Goal: Task Accomplishment & Management: Manage account settings

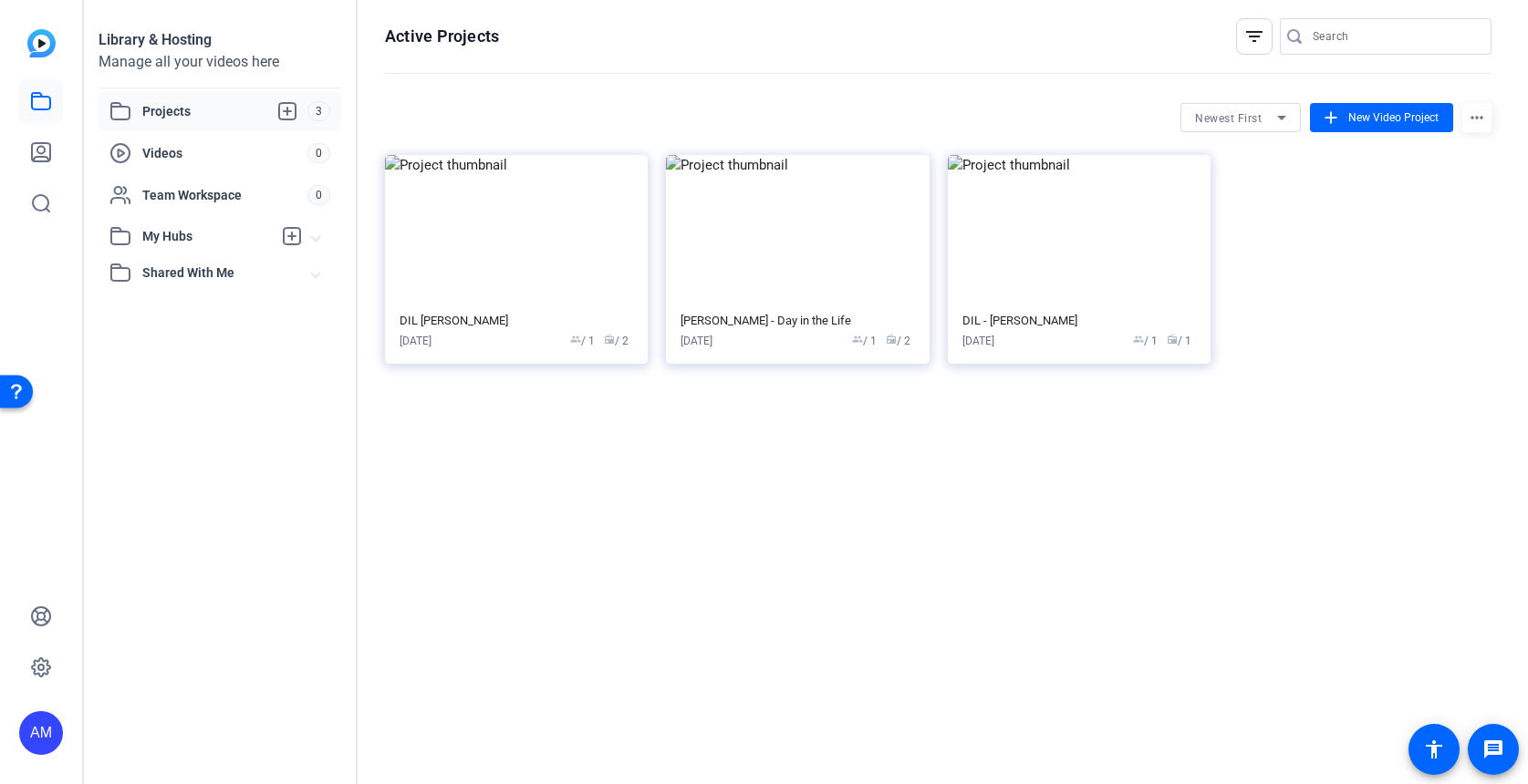
click at [40, 737] on div "AM" at bounding box center [41, 733] width 44 height 44
click at [50, 736] on div "AM" at bounding box center [51, 717] width 44 height 44
click at [52, 731] on div "AM" at bounding box center [41, 733] width 44 height 44
drag, startPoint x: 130, startPoint y: 560, endPoint x: 93, endPoint y: 597, distance: 52.3
click at [130, 560] on div at bounding box center [764, 392] width 1528 height 784
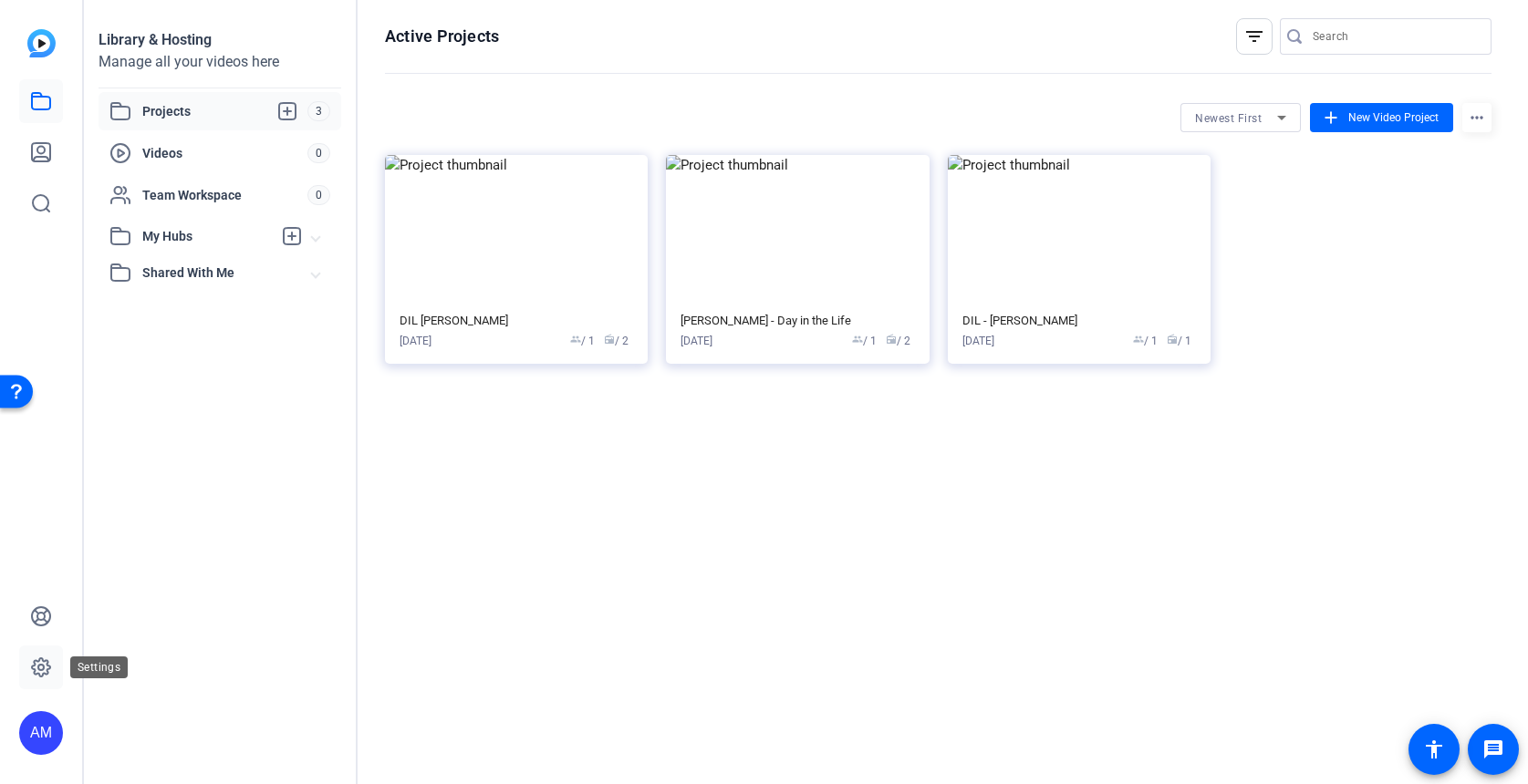
click at [44, 678] on link at bounding box center [41, 667] width 44 height 44
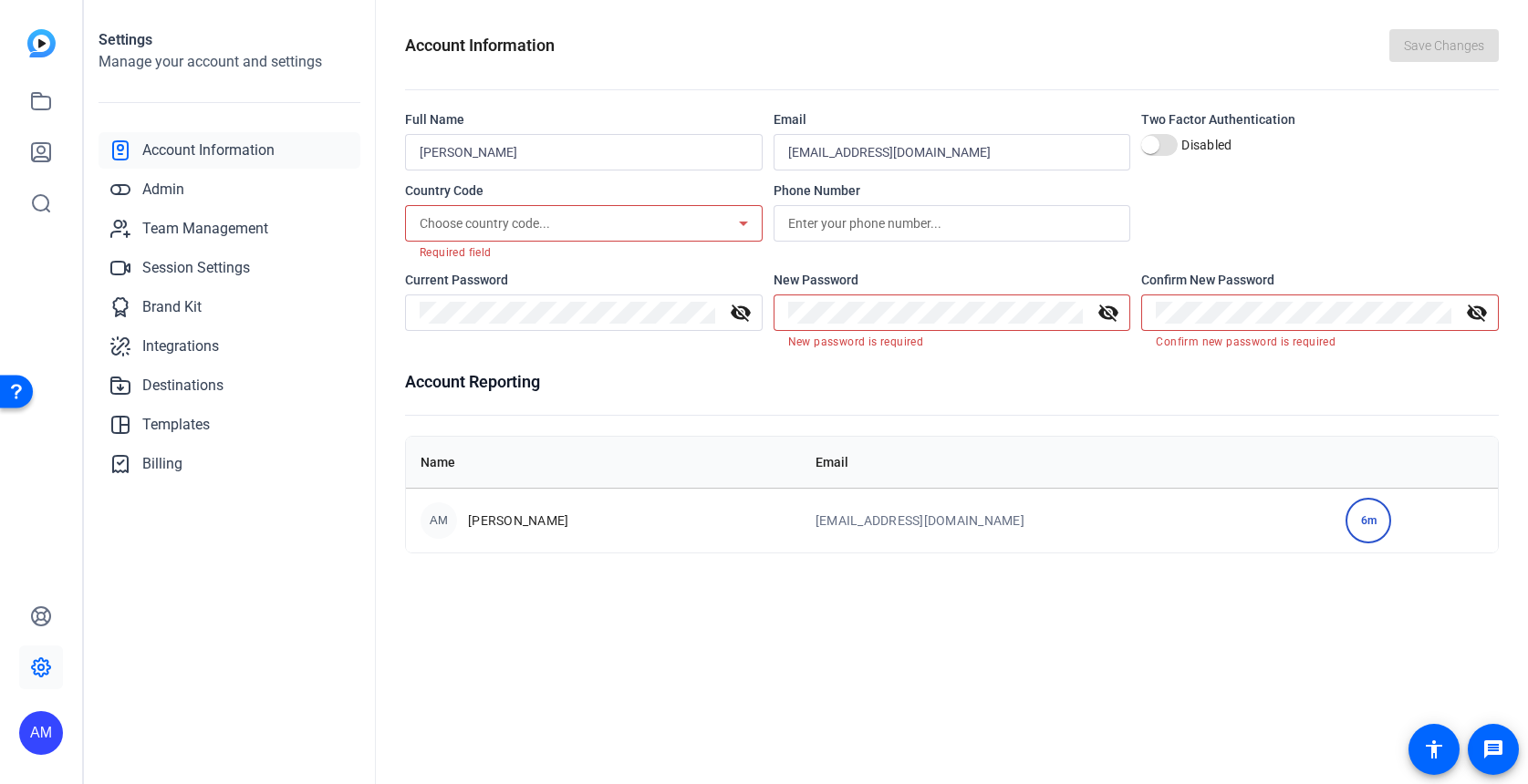
click at [44, 51] on img at bounding box center [41, 43] width 28 height 28
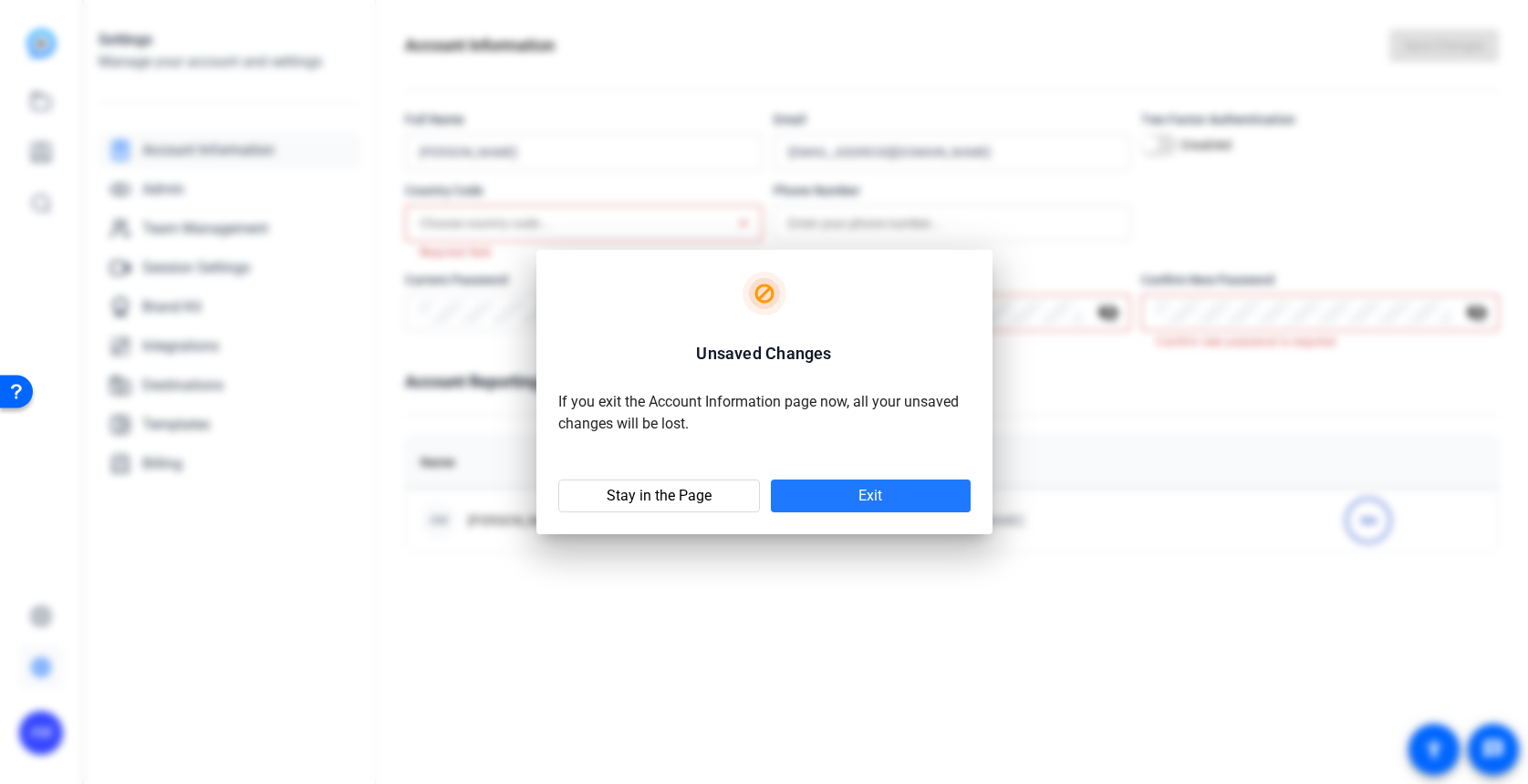
click at [946, 498] on span at bounding box center [870, 495] width 199 height 44
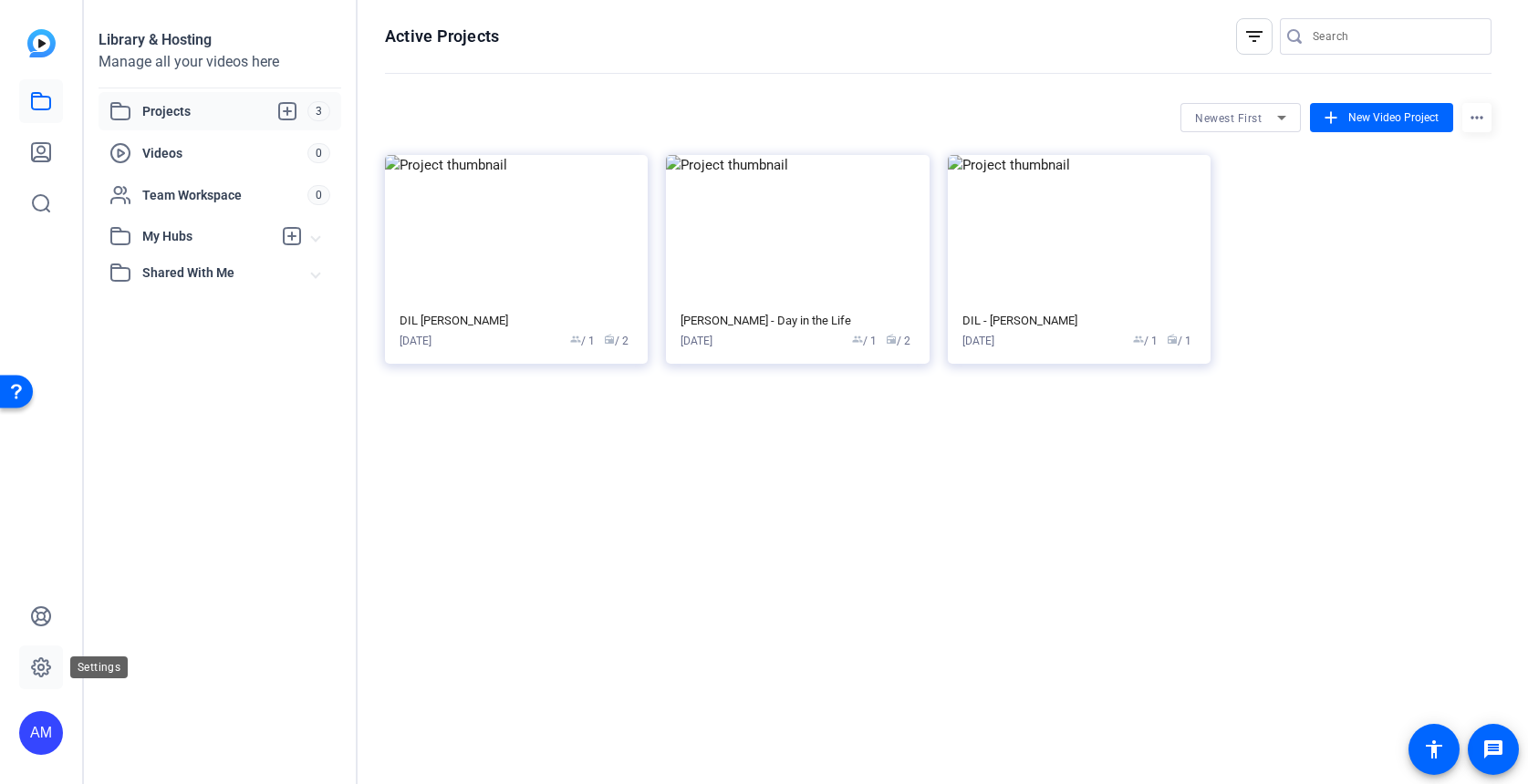
click at [43, 656] on icon at bounding box center [40, 667] width 21 height 21
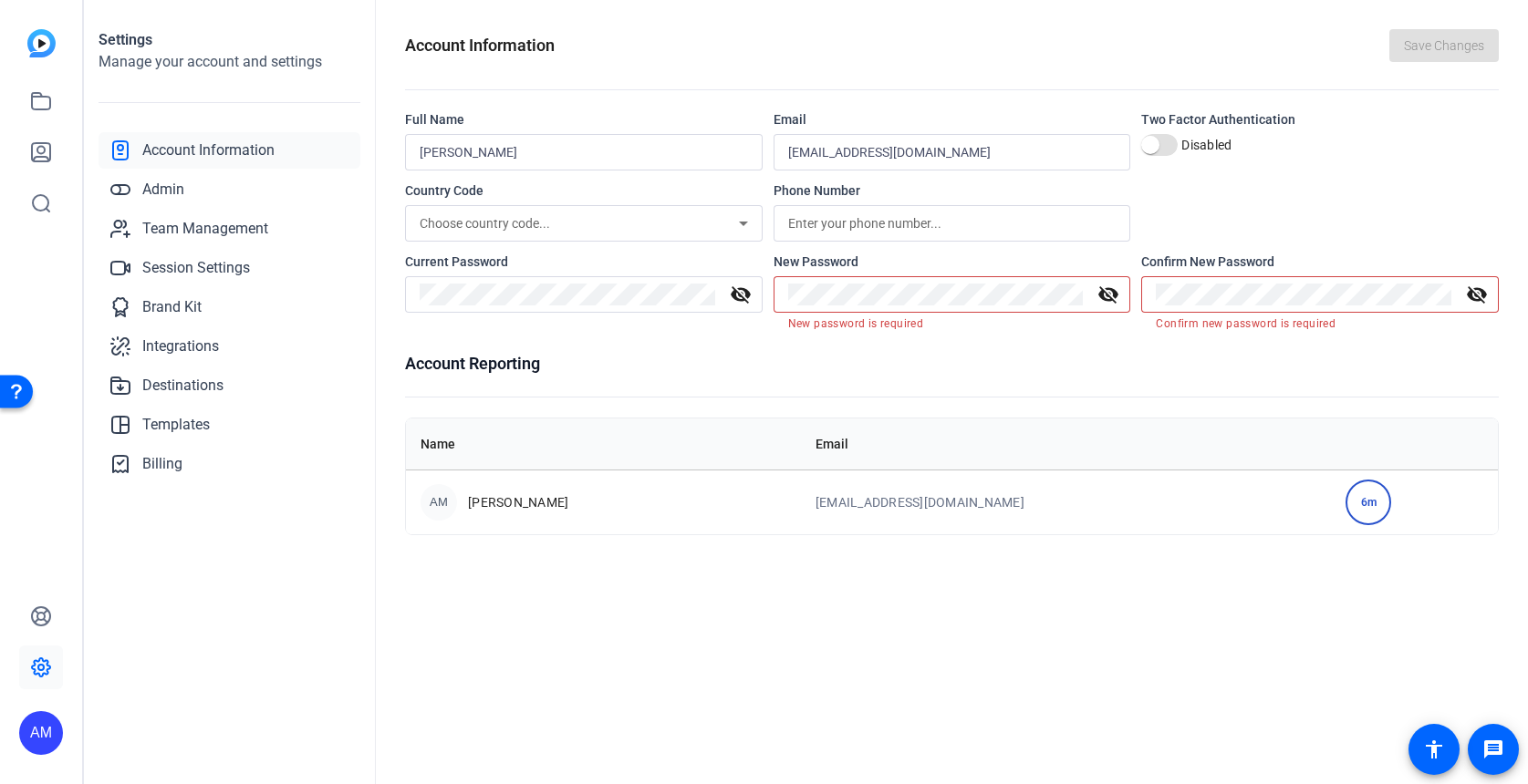
click at [1112, 294] on mat-icon "visibility_off" at bounding box center [1108, 293] width 44 height 21
click at [532, 286] on div at bounding box center [566, 294] width 295 height 36
click at [745, 295] on mat-icon "visibility_off" at bounding box center [741, 293] width 44 height 21
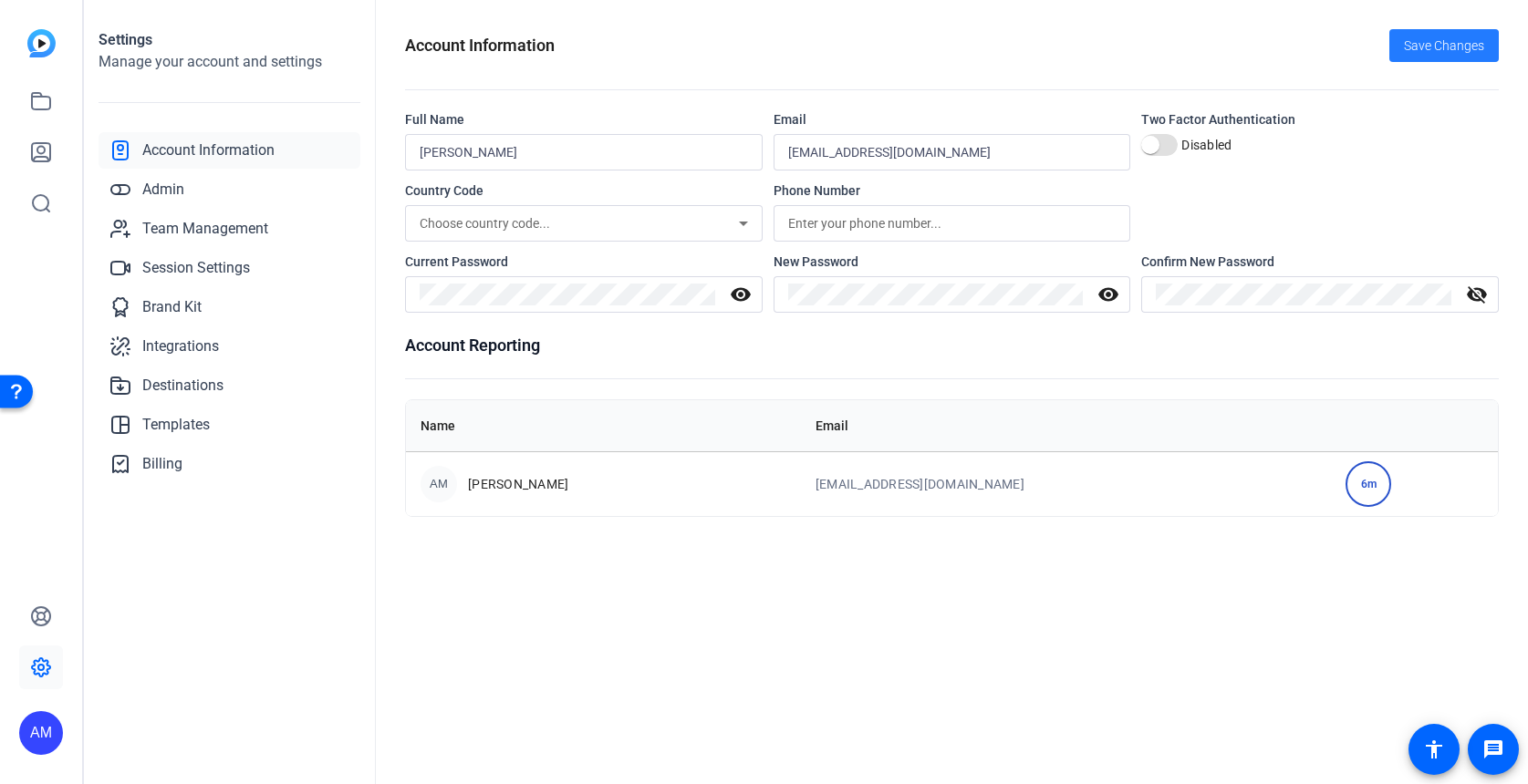
click at [1435, 52] on span "Save Changes" at bounding box center [1444, 46] width 80 height 20
click at [47, 37] on img at bounding box center [41, 43] width 28 height 28
